Goal: Information Seeking & Learning: Learn about a topic

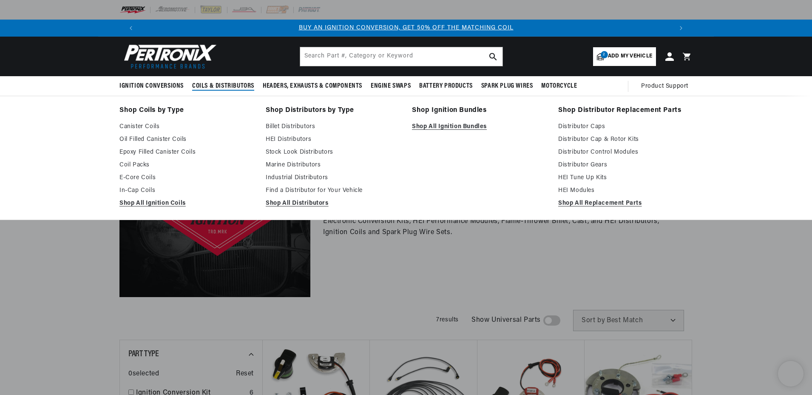
click at [220, 82] on span "Coils & Distributors" at bounding box center [223, 86] width 62 height 9
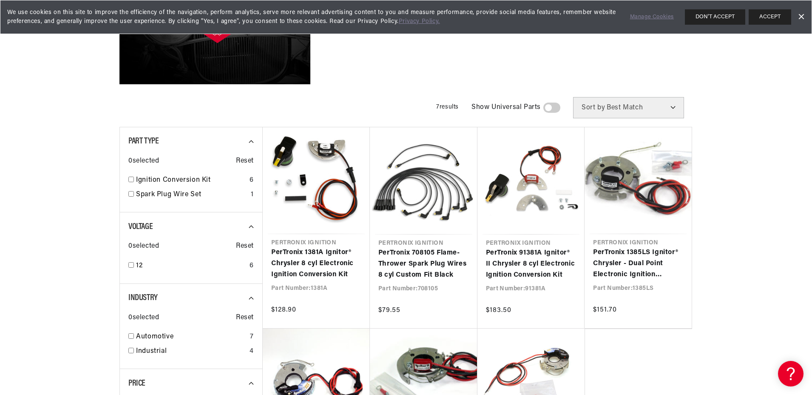
scroll to position [0, 531]
click at [159, 336] on link "Automotive" at bounding box center [191, 336] width 111 height 11
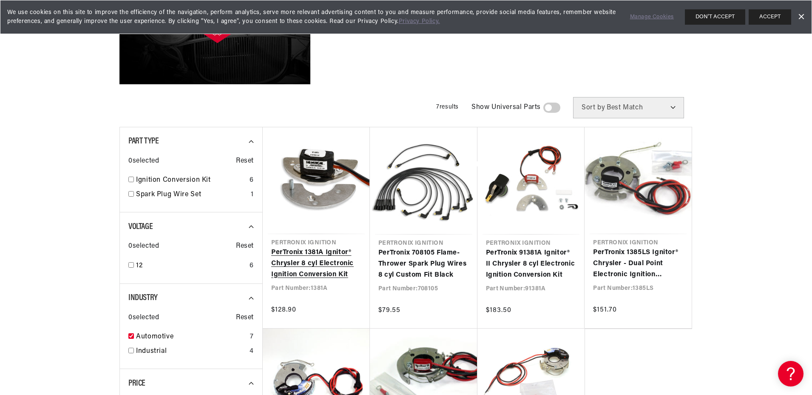
checkbox input "true"
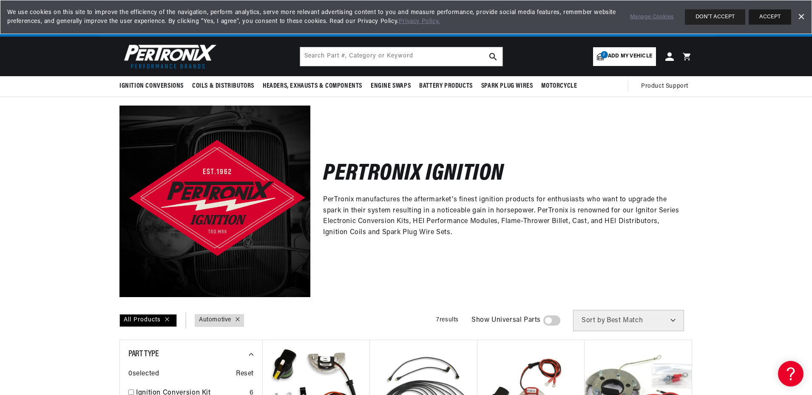
click at [773, 16] on button "ACCEPT" at bounding box center [770, 16] width 43 height 15
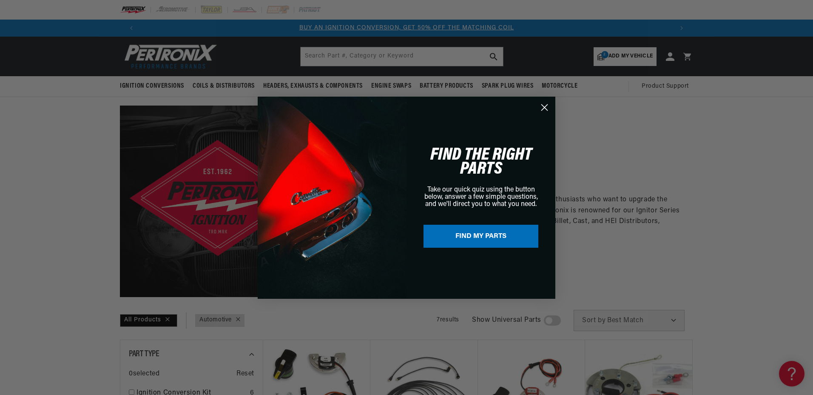
click at [547, 108] on circle "Close dialog" at bounding box center [545, 107] width 14 height 14
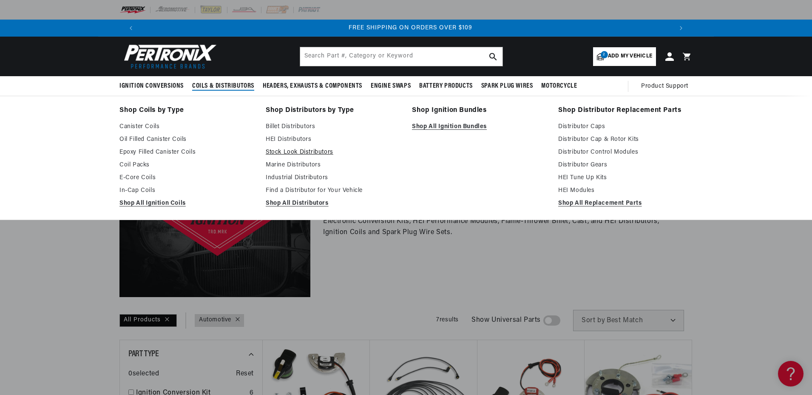
click at [293, 151] on link "Stock Look Distributors" at bounding box center [333, 152] width 134 height 10
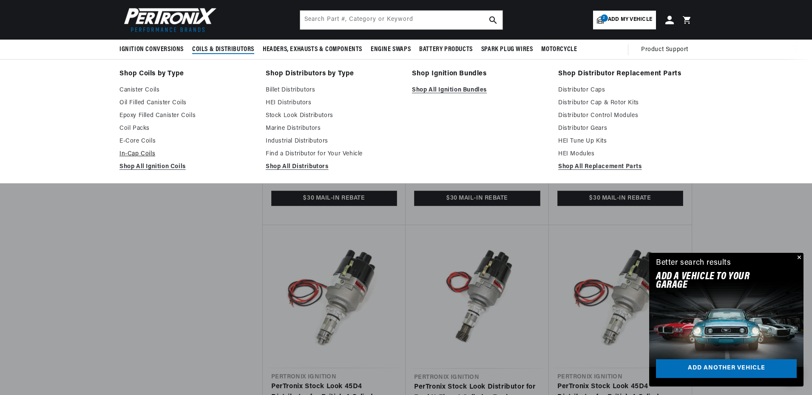
scroll to position [0, 1062]
click at [284, 154] on link "Find a Distributor for Your Vehicle" at bounding box center [333, 154] width 134 height 10
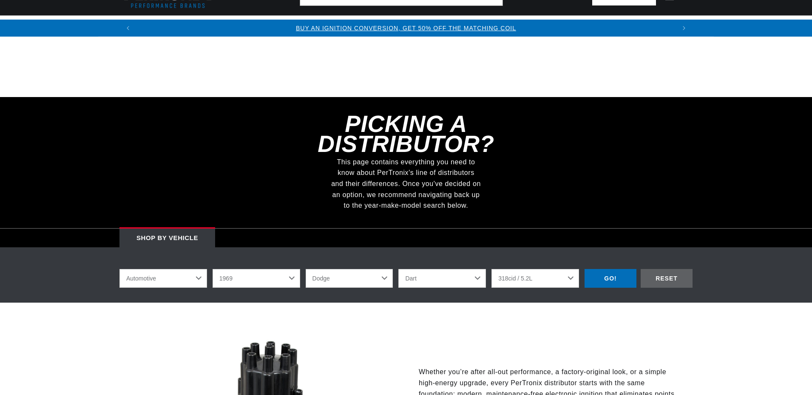
select select "1969"
select select "Dodge"
select select "Dart"
select select "318cid-5.2L"
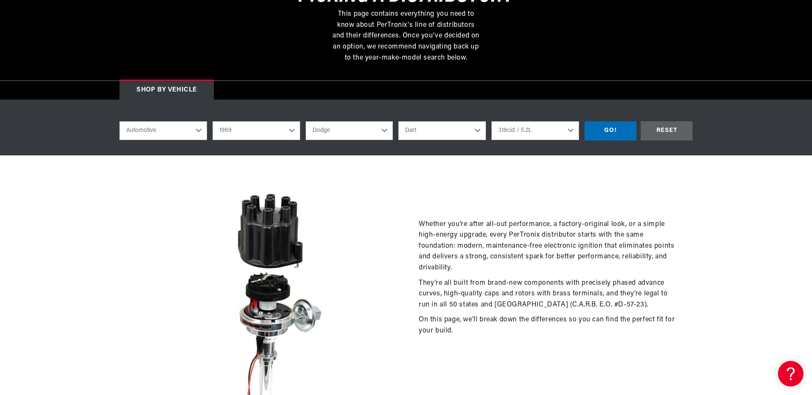
click at [189, 130] on select "Automotive Agricultural Industrial Marine Motorcycle" at bounding box center [164, 130] width 88 height 19
click at [120, 121] on select "Automotive Agricultural Industrial Marine Motorcycle" at bounding box center [164, 130] width 88 height 19
click at [609, 125] on div "GO!" at bounding box center [611, 130] width 52 height 19
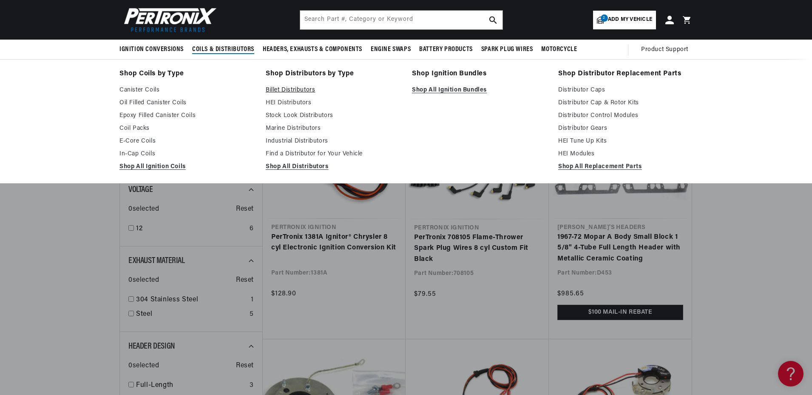
click at [293, 91] on link "Billet Distributors" at bounding box center [333, 90] width 134 height 10
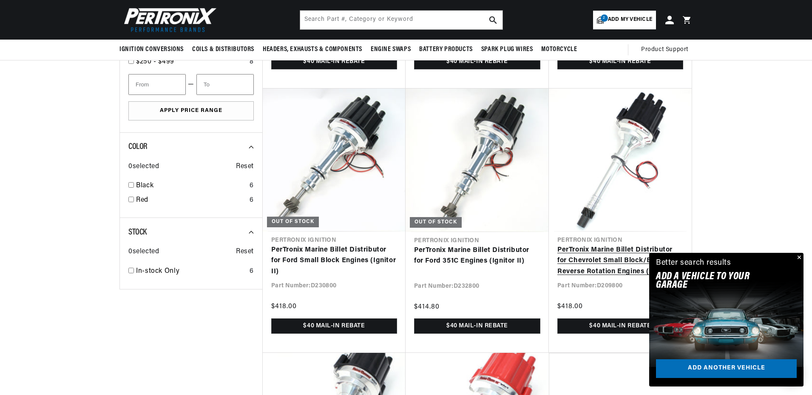
scroll to position [255, 0]
